Goal: Transaction & Acquisition: Purchase product/service

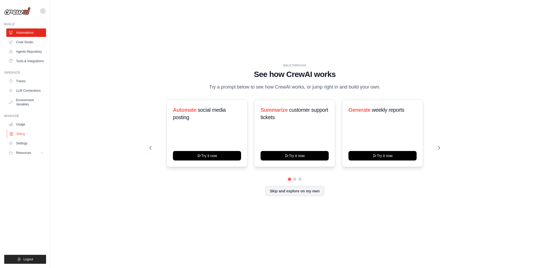
click at [21, 134] on link "Billing" at bounding box center [27, 133] width 40 height 8
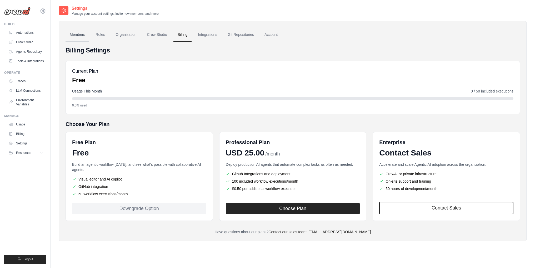
click at [77, 34] on link "Members" at bounding box center [78, 35] width 24 height 14
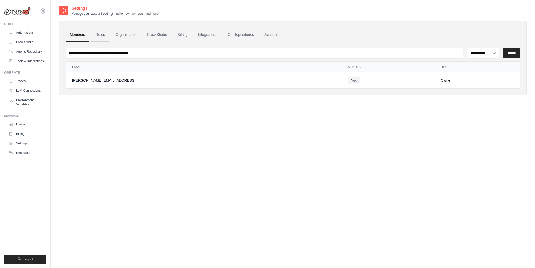
click at [103, 34] on link "Roles" at bounding box center [100, 35] width 18 height 14
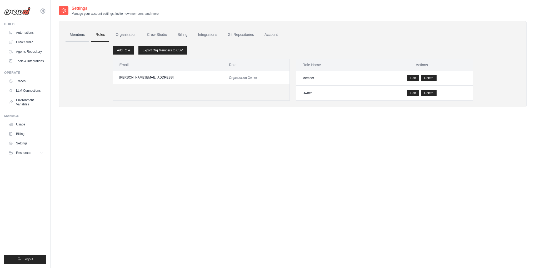
click at [75, 36] on link "Members" at bounding box center [78, 35] width 24 height 14
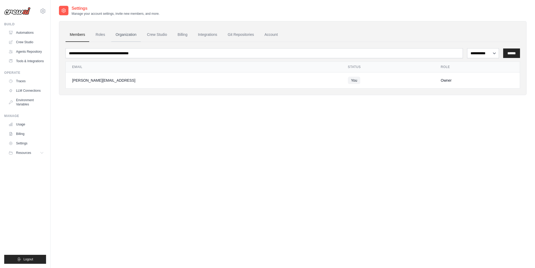
click at [138, 31] on link "Organization" at bounding box center [125, 35] width 29 height 14
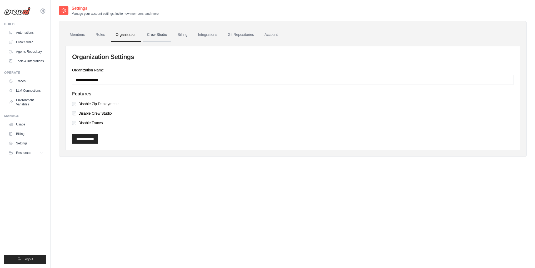
click at [153, 35] on link "Crew Studio" at bounding box center [157, 35] width 28 height 14
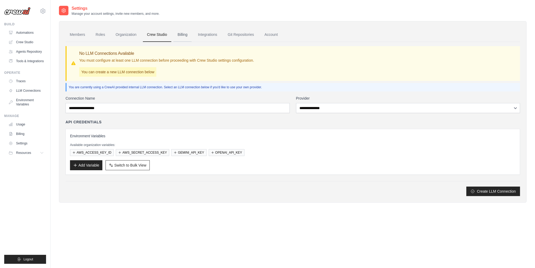
click at [184, 35] on link "Billing" at bounding box center [182, 35] width 18 height 14
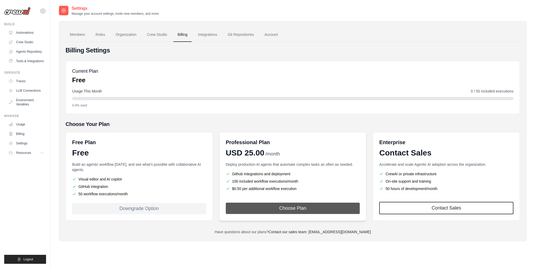
click at [334, 207] on button "Choose Plan" at bounding box center [293, 207] width 134 height 11
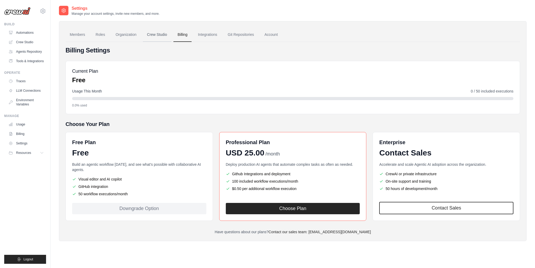
click at [165, 33] on link "Crew Studio" at bounding box center [157, 35] width 28 height 14
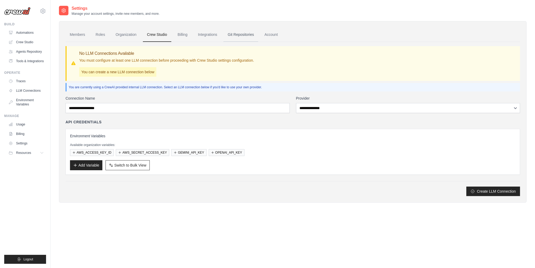
click at [238, 33] on link "Git Repositories" at bounding box center [240, 35] width 35 height 14
click at [76, 34] on link "Members" at bounding box center [78, 35] width 24 height 14
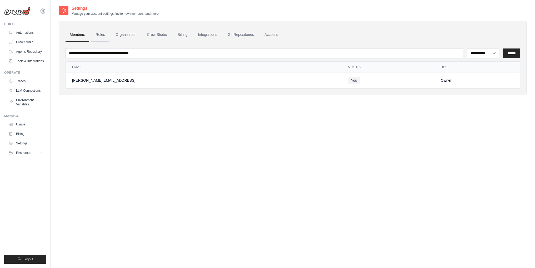
click at [104, 31] on link "Roles" at bounding box center [100, 35] width 18 height 14
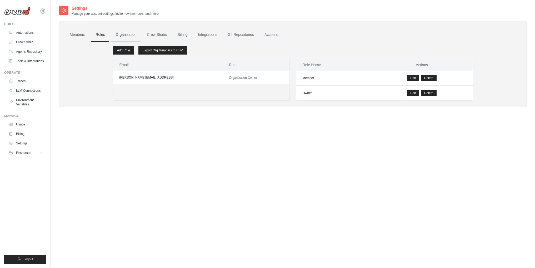
click at [133, 35] on link "Organization" at bounding box center [125, 35] width 29 height 14
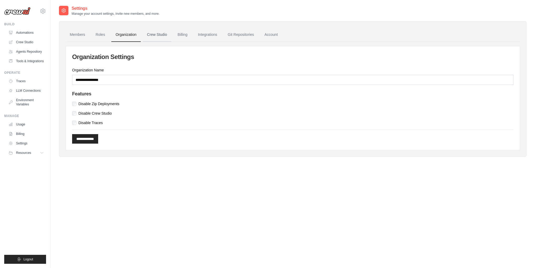
click at [157, 34] on link "Crew Studio" at bounding box center [157, 35] width 28 height 14
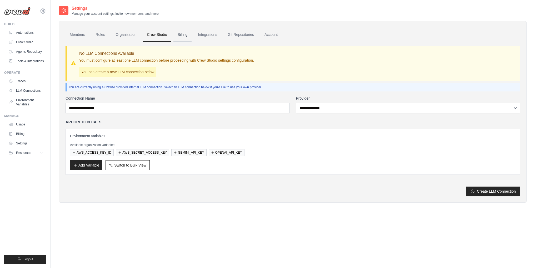
click at [185, 33] on link "Billing" at bounding box center [182, 35] width 18 height 14
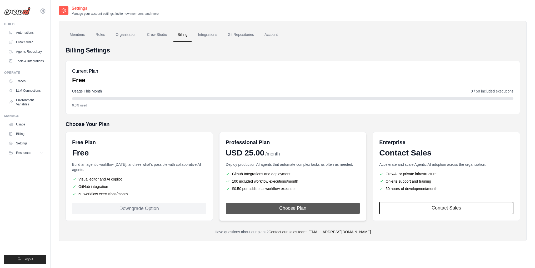
click at [301, 209] on button "Choose Plan" at bounding box center [293, 207] width 134 height 11
